Goal: Complete application form

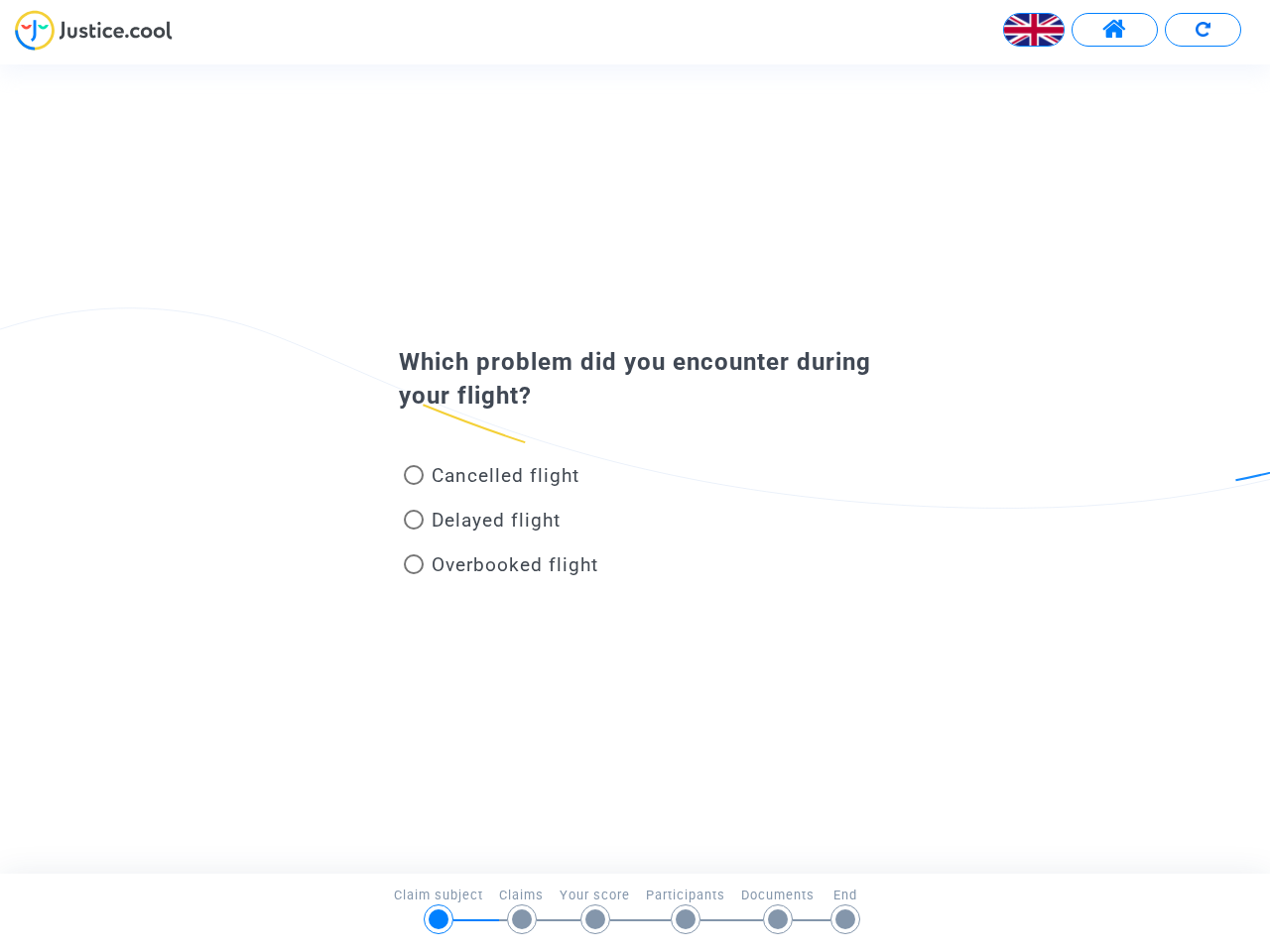
click at [1034, 30] on img at bounding box center [1034, 30] width 60 height 60
click at [1115, 30] on span at bounding box center [1115, 30] width 25 height 26
click at [1202, 30] on div at bounding box center [635, 37] width 1270 height 55
click at [635, 469] on div "Cancelled flight" at bounding box center [603, 479] width 438 height 45
click at [491, 479] on span "Cancelled flight" at bounding box center [506, 476] width 148 height 23
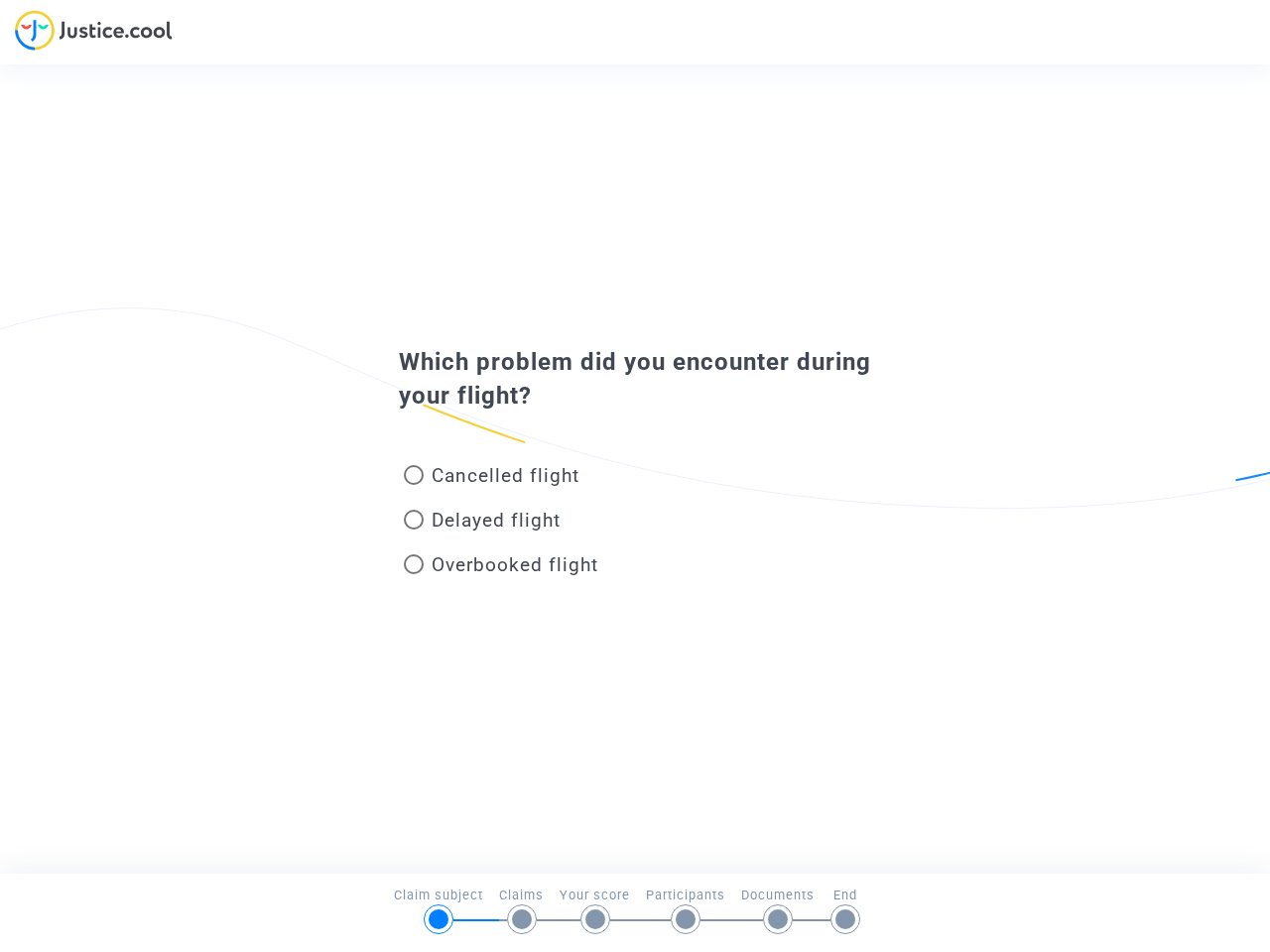
click at [414, 484] on input "Cancelled flight" at bounding box center [413, 484] width 1 height 1
radio input "true"
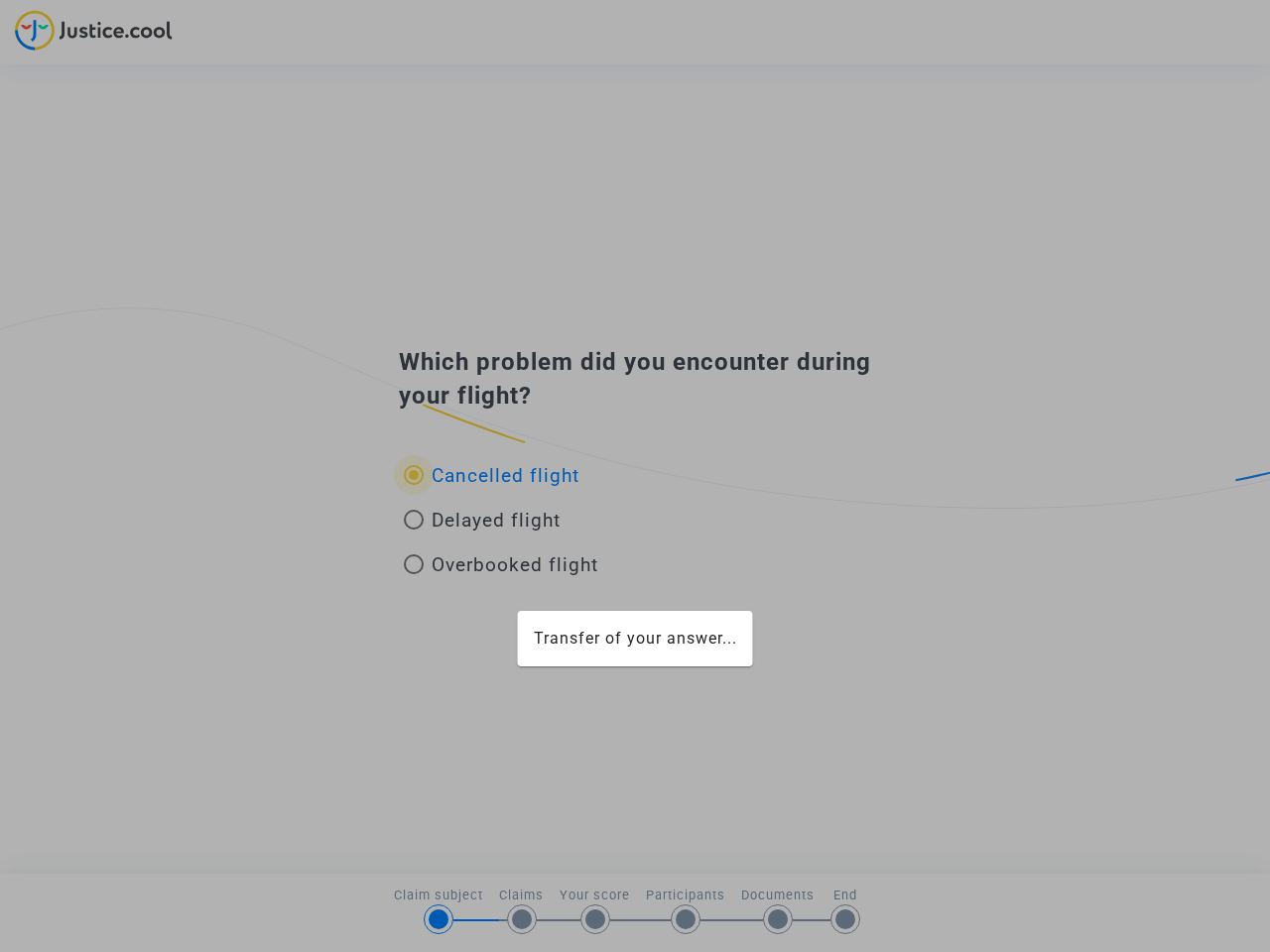
click at [491, 476] on div "Transfer of your answer..." at bounding box center [635, 476] width 1270 height 952
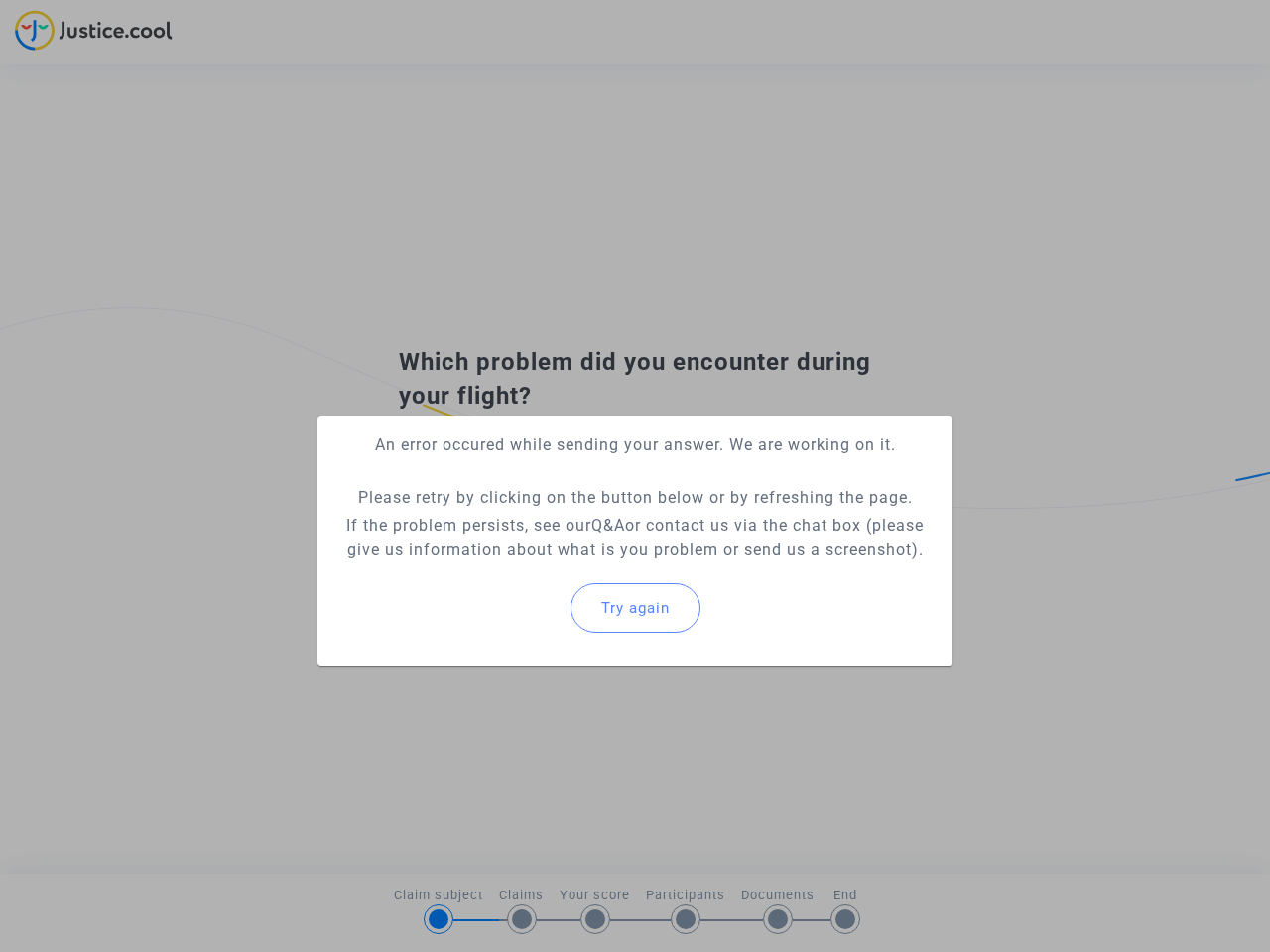
click at [483, 523] on p "If the problem persists, see our Q&A or contact us via the chat box (please giv…" at bounding box center [635, 537] width 603 height 50
click at [483, 519] on p "If the problem persists, see our Q&A or contact us via the chat box (please giv…" at bounding box center [635, 537] width 603 height 50
click at [501, 568] on div "Try again" at bounding box center [635, 608] width 603 height 86
click at [501, 564] on mat-card "An error occured while sending your answer. We are working on it. Please retry …" at bounding box center [635, 541] width 635 height 250
